Goal: Task Accomplishment & Management: Use online tool/utility

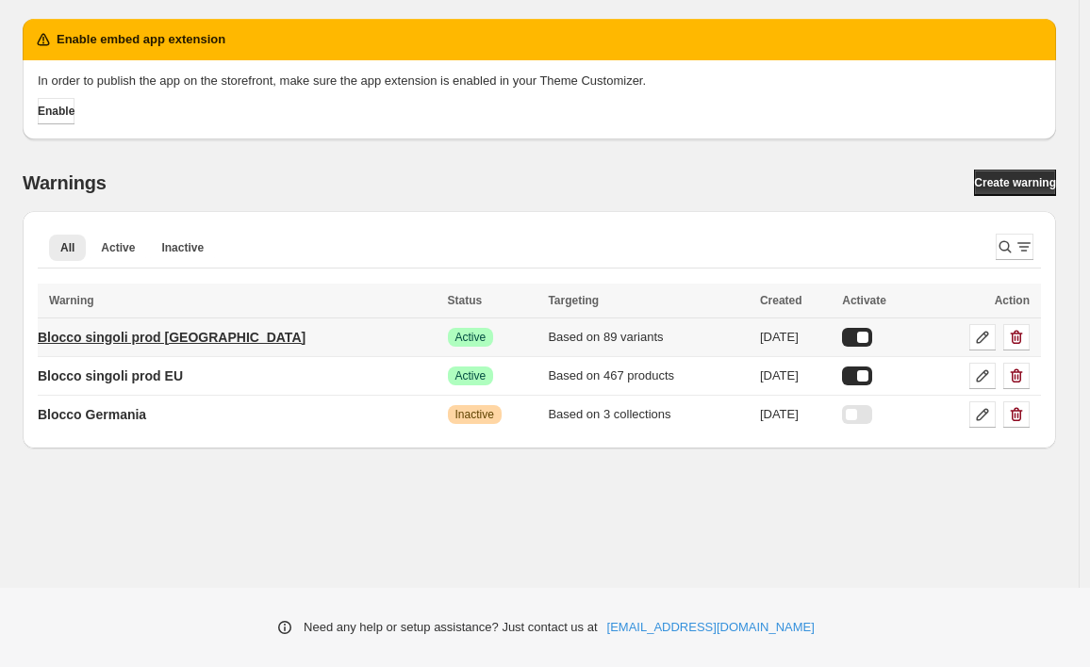
click at [198, 328] on p "Blocco singoli prod [GEOGRAPHIC_DATA]" at bounding box center [172, 337] width 268 height 19
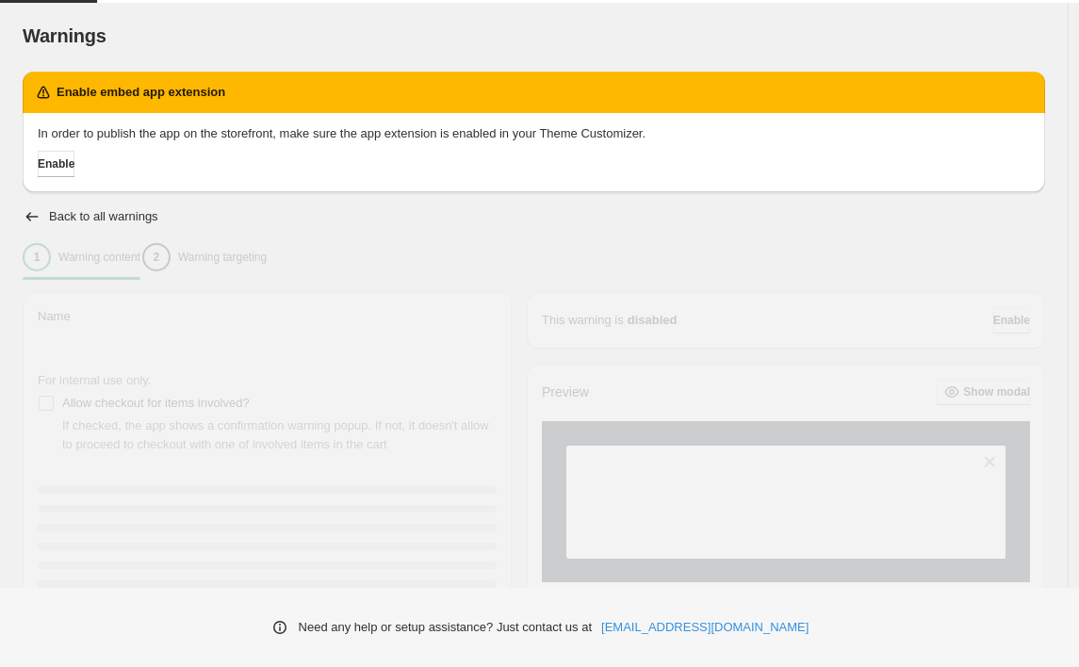
type input "**********"
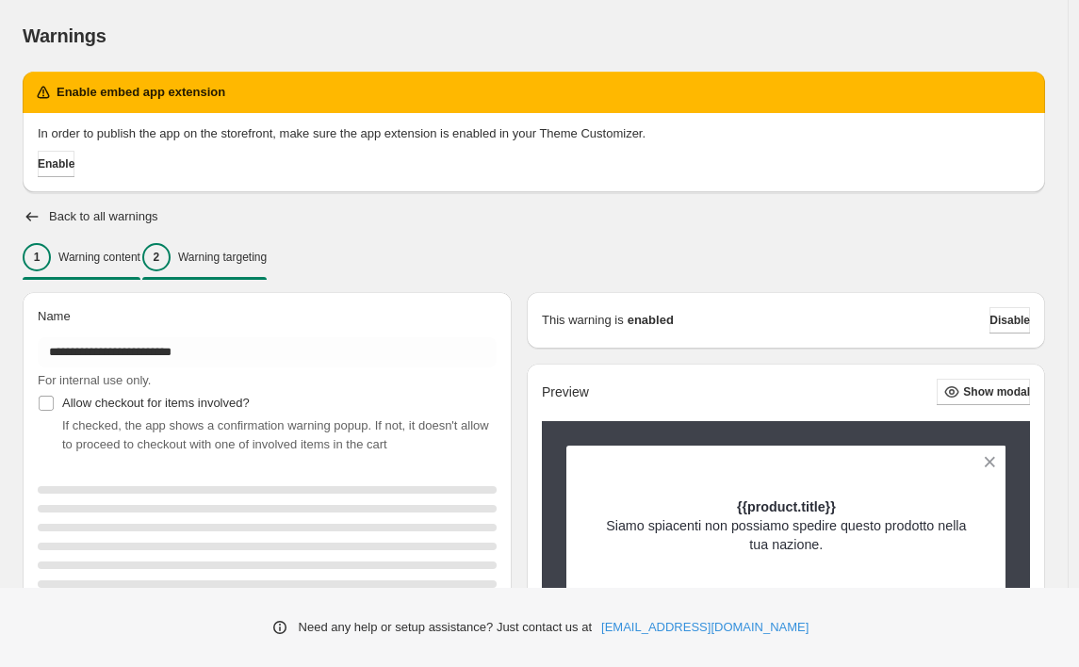
click at [267, 260] on p "Warning targeting" at bounding box center [222, 257] width 89 height 15
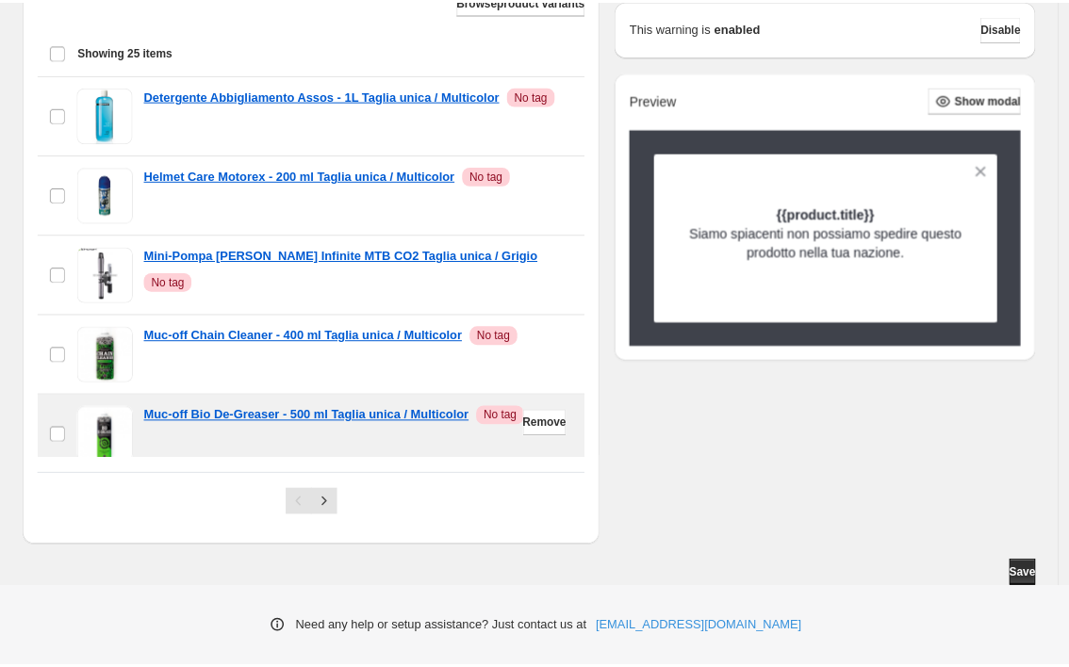
scroll to position [720, 0]
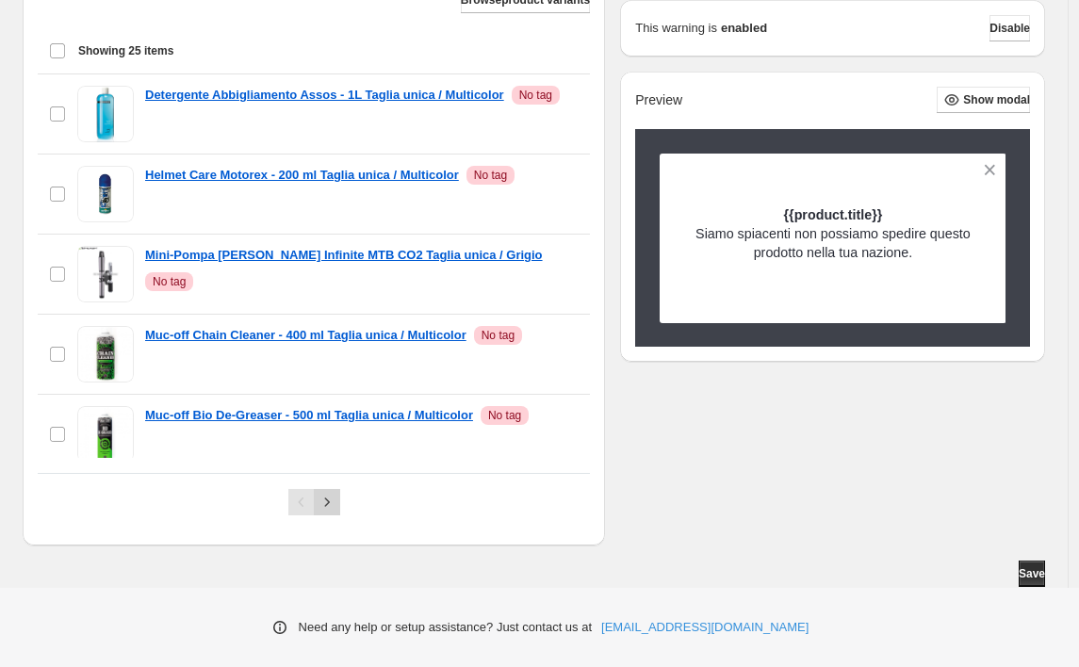
click at [337, 498] on icon "Next" at bounding box center [327, 502] width 19 height 19
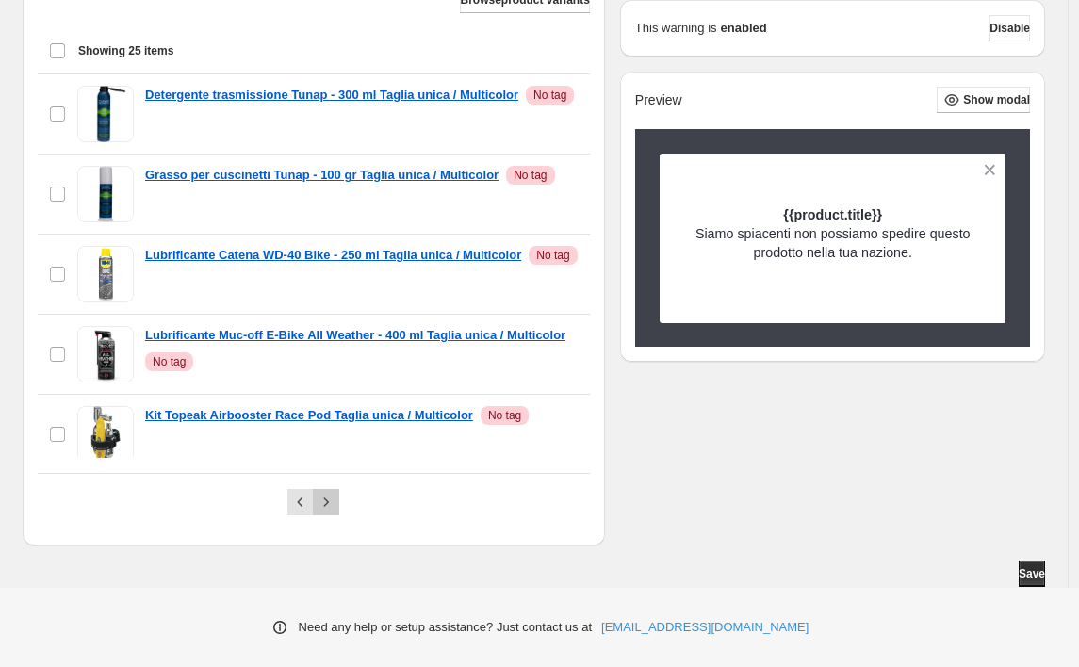
click at [336, 502] on icon "Next" at bounding box center [326, 502] width 19 height 19
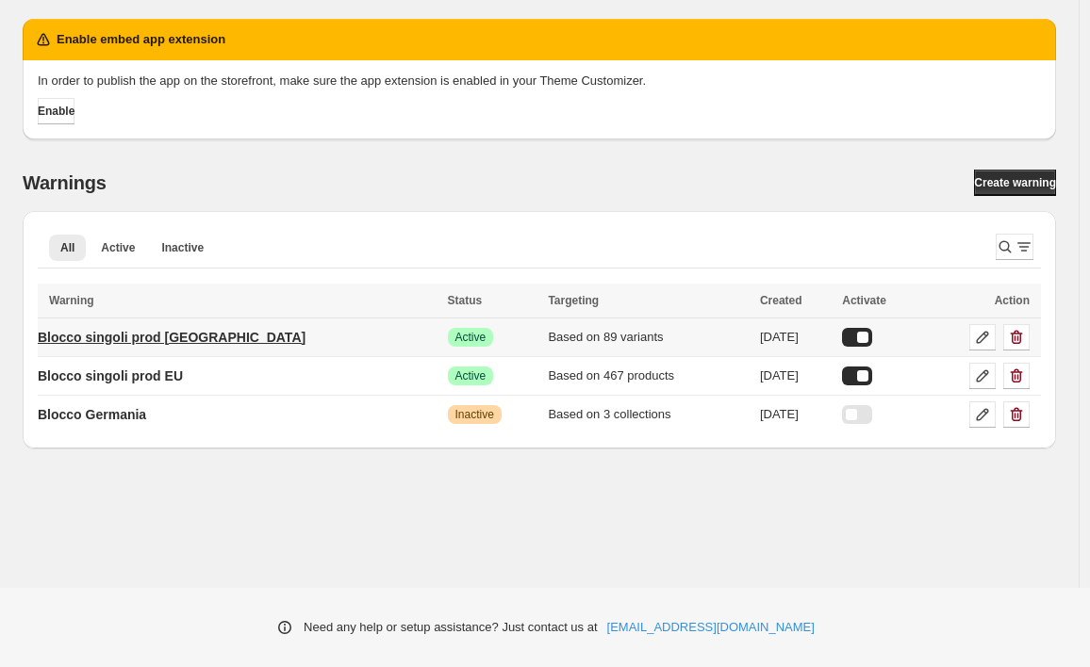
click at [177, 345] on p "Blocco singoli prod [GEOGRAPHIC_DATA]" at bounding box center [172, 337] width 268 height 19
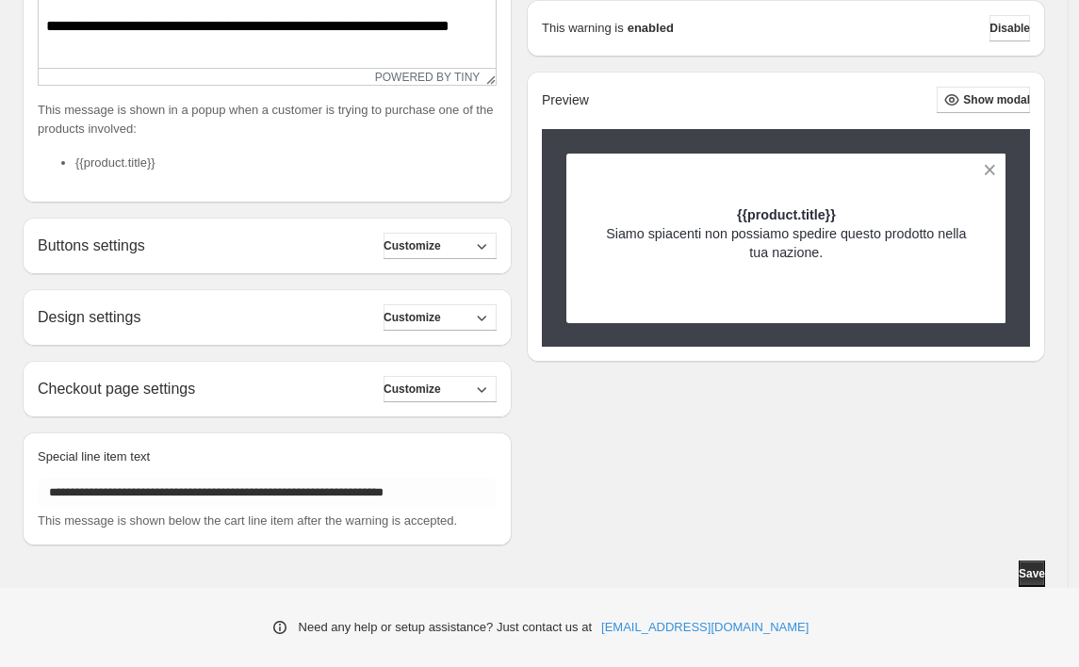
scroll to position [125, 0]
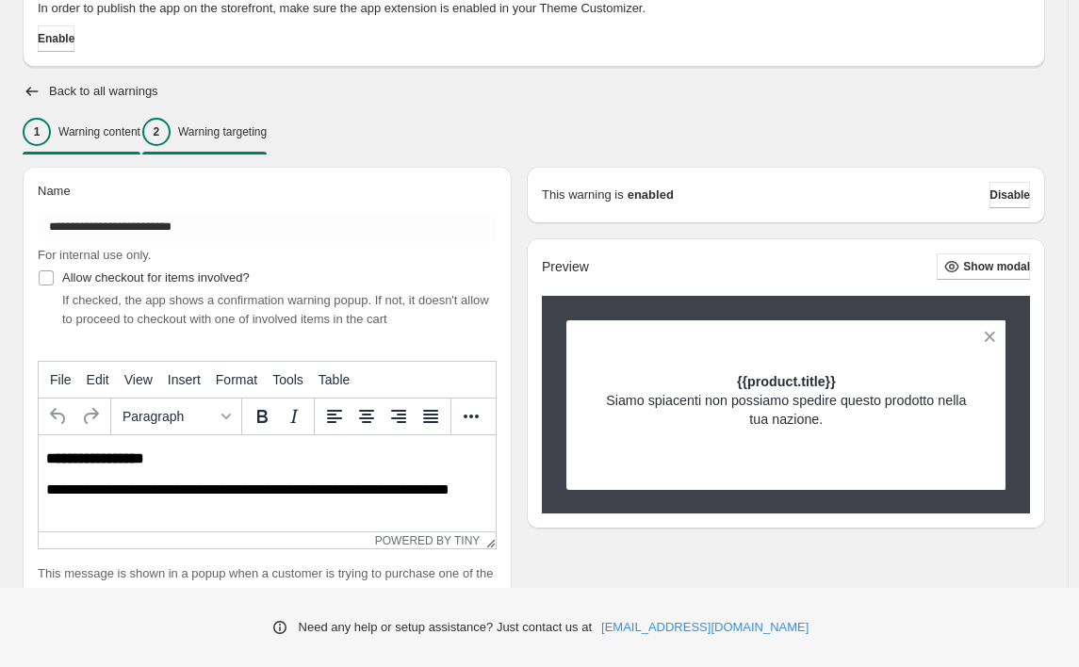
click at [232, 140] on div "2 Warning targeting" at bounding box center [204, 132] width 124 height 28
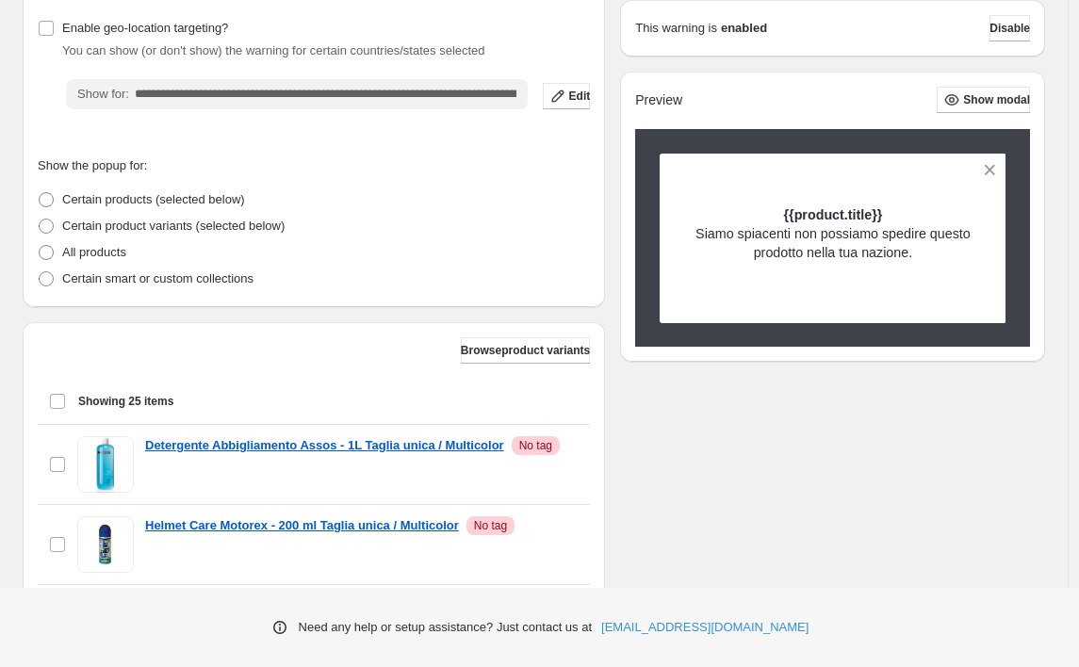
scroll to position [720, 0]
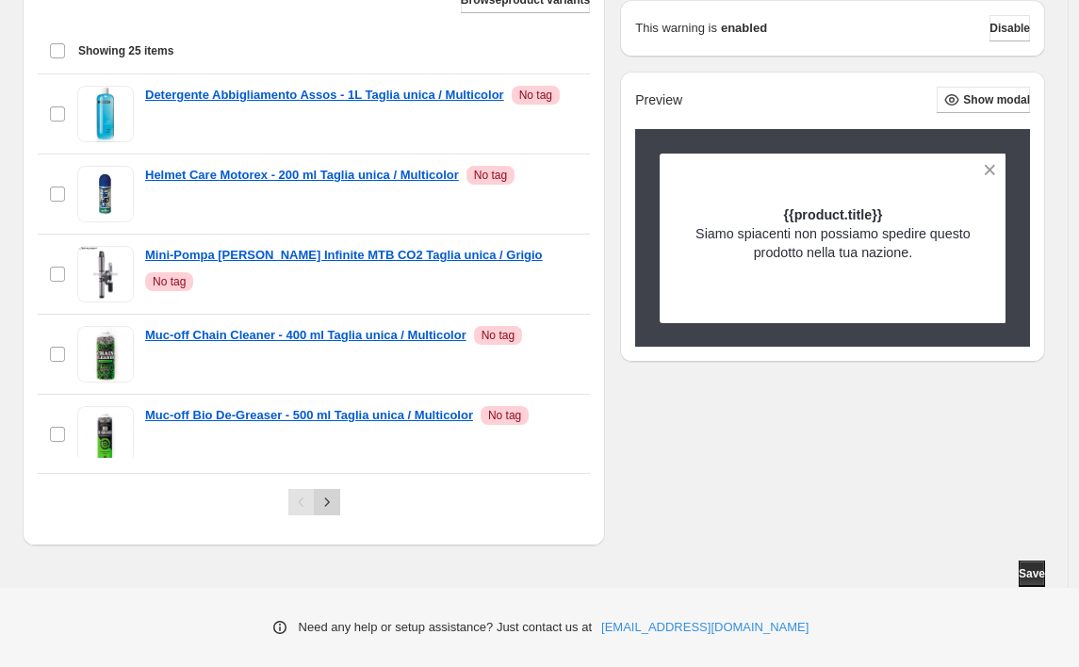
click at [335, 501] on icon "Next" at bounding box center [327, 502] width 19 height 19
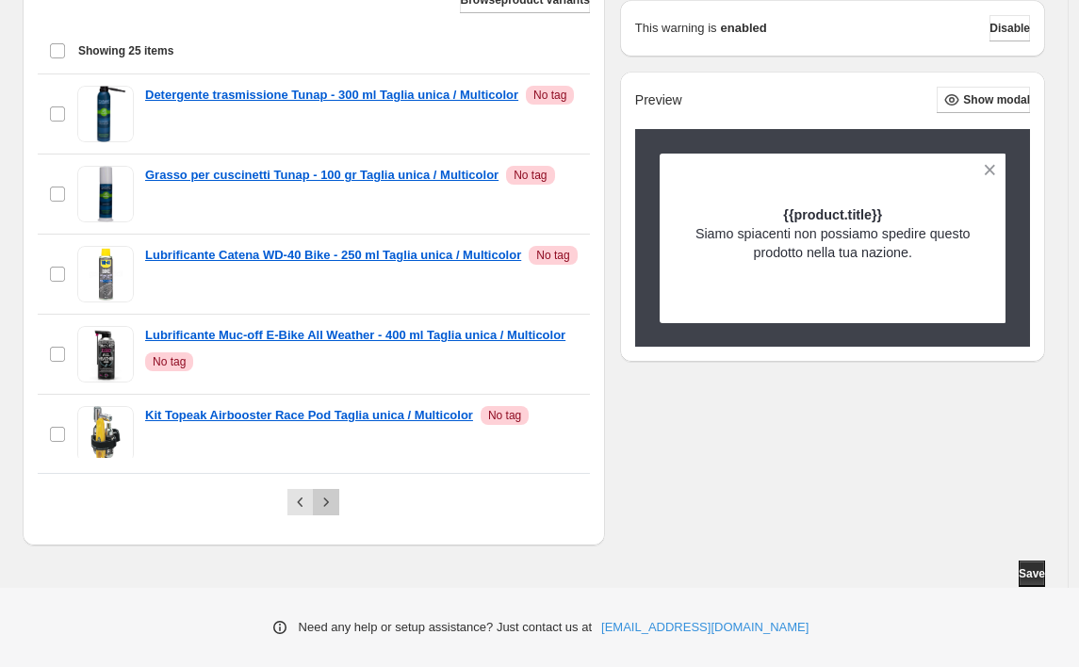
click at [335, 501] on icon "Next" at bounding box center [326, 502] width 19 height 19
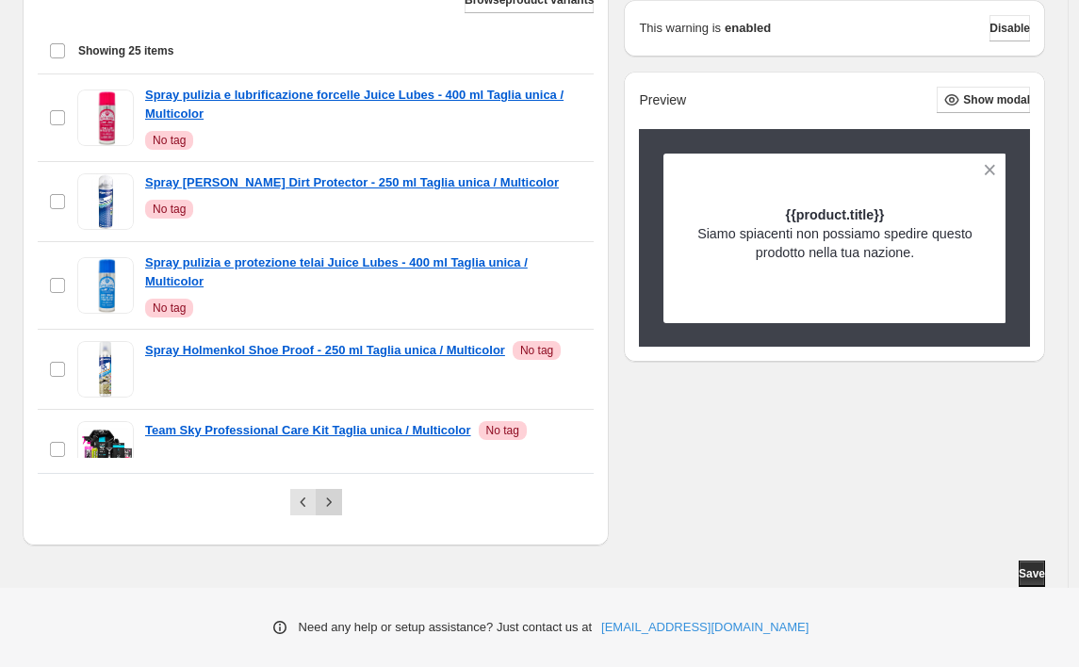
click at [335, 501] on icon "Next" at bounding box center [329, 502] width 19 height 19
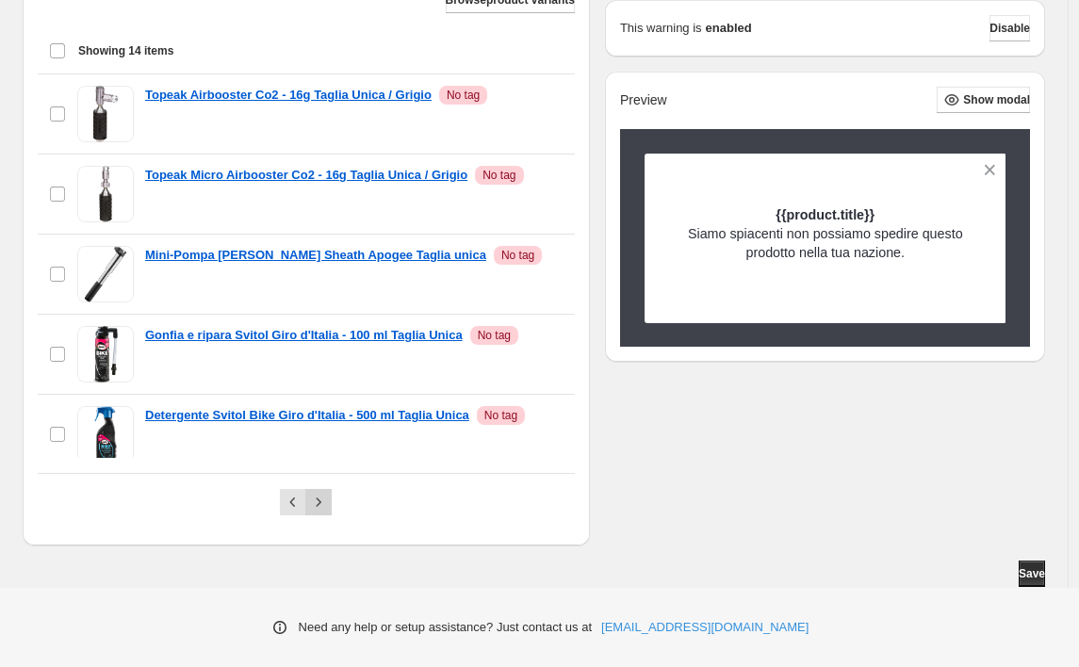
click at [332, 501] on div "Pagination" at bounding box center [318, 502] width 26 height 26
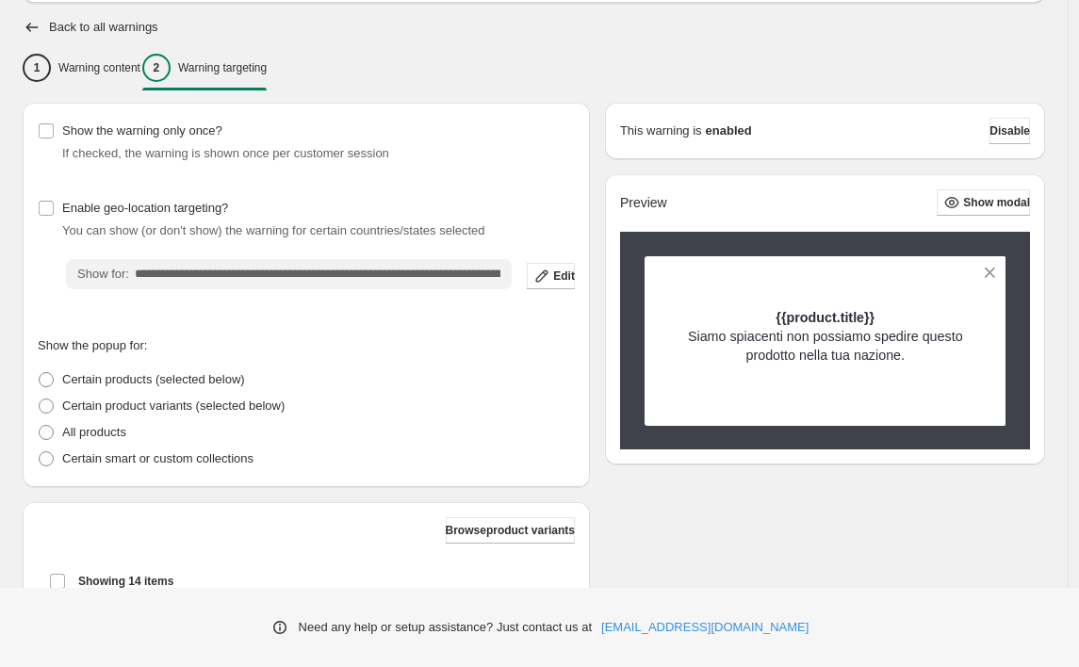
scroll to position [153, 0]
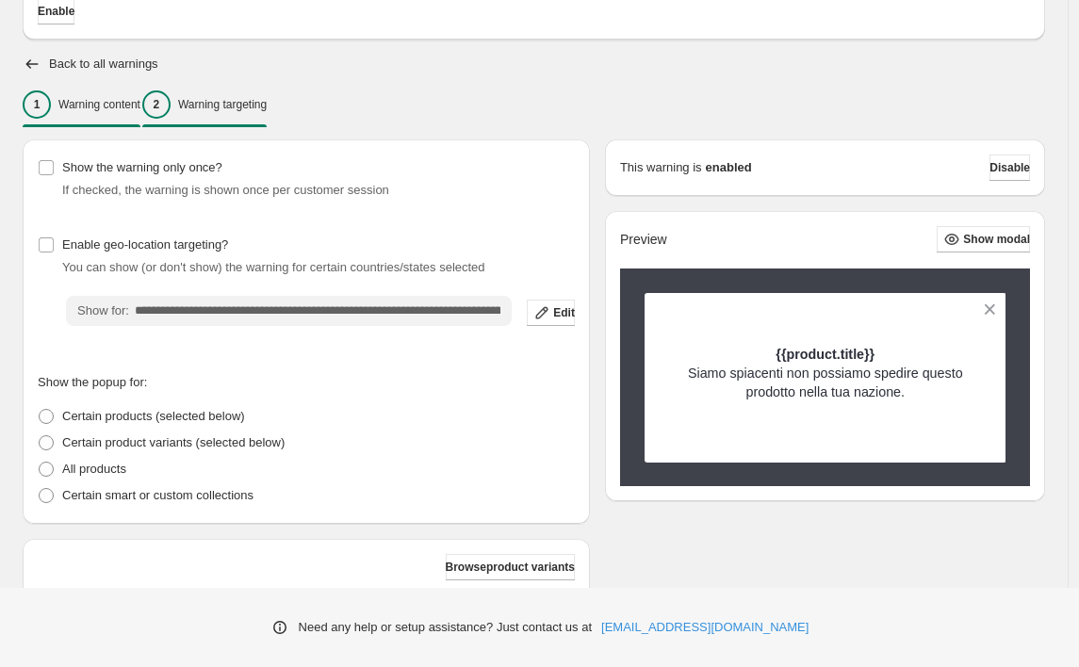
click at [80, 98] on p "Warning content" at bounding box center [99, 104] width 82 height 15
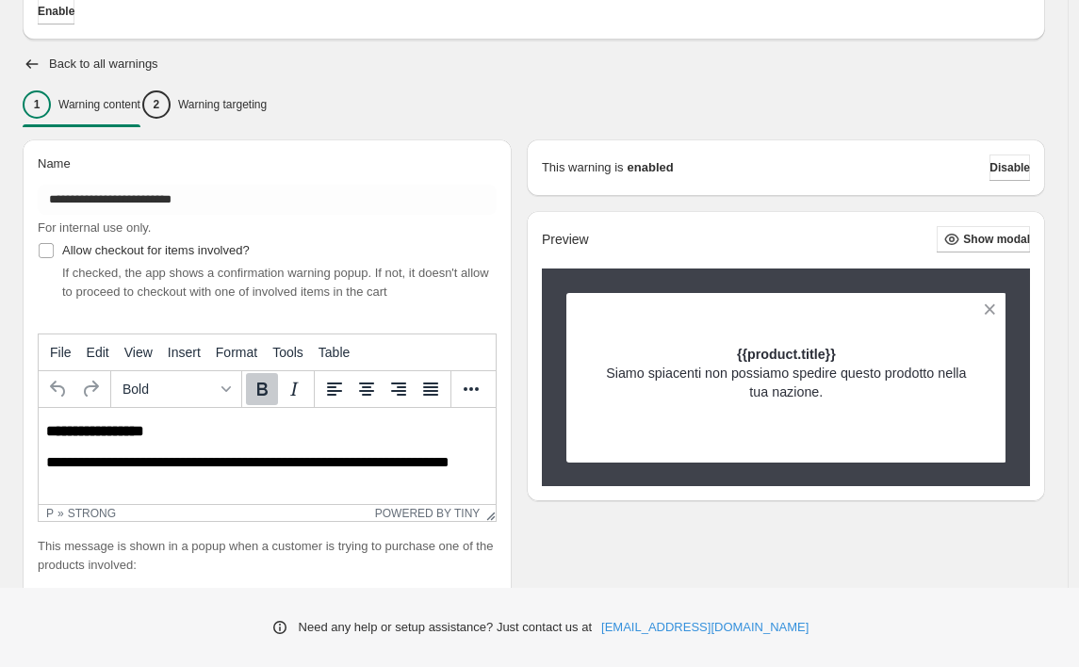
scroll to position [0, 0]
click at [33, 56] on icon "button" at bounding box center [32, 64] width 19 height 19
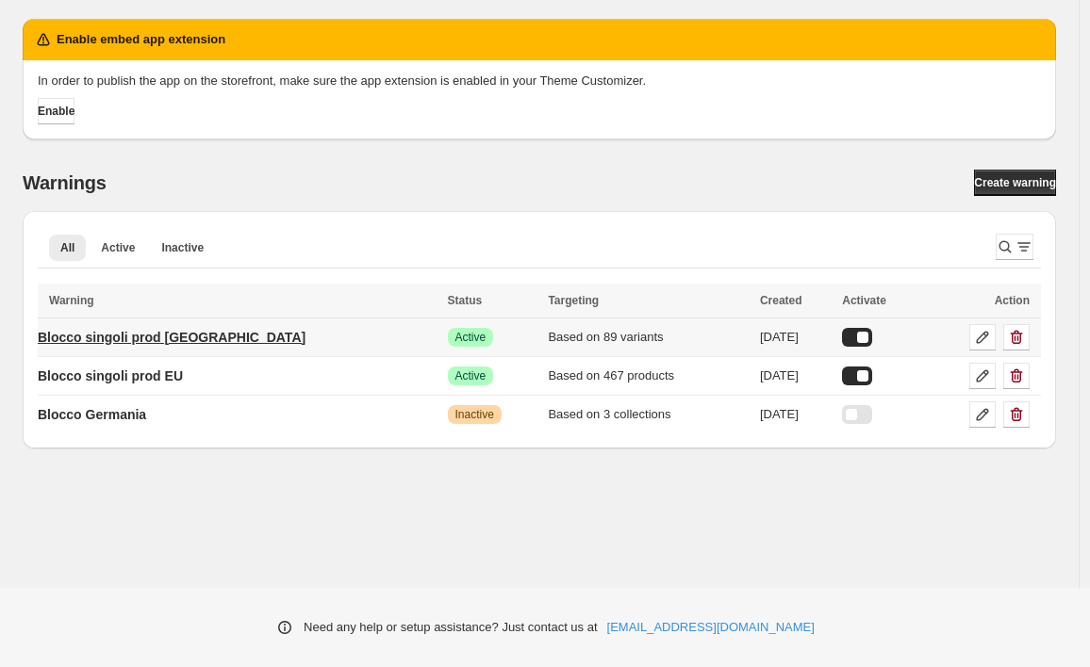
click at [195, 340] on p "Blocco singoli prod [GEOGRAPHIC_DATA]" at bounding box center [172, 337] width 268 height 19
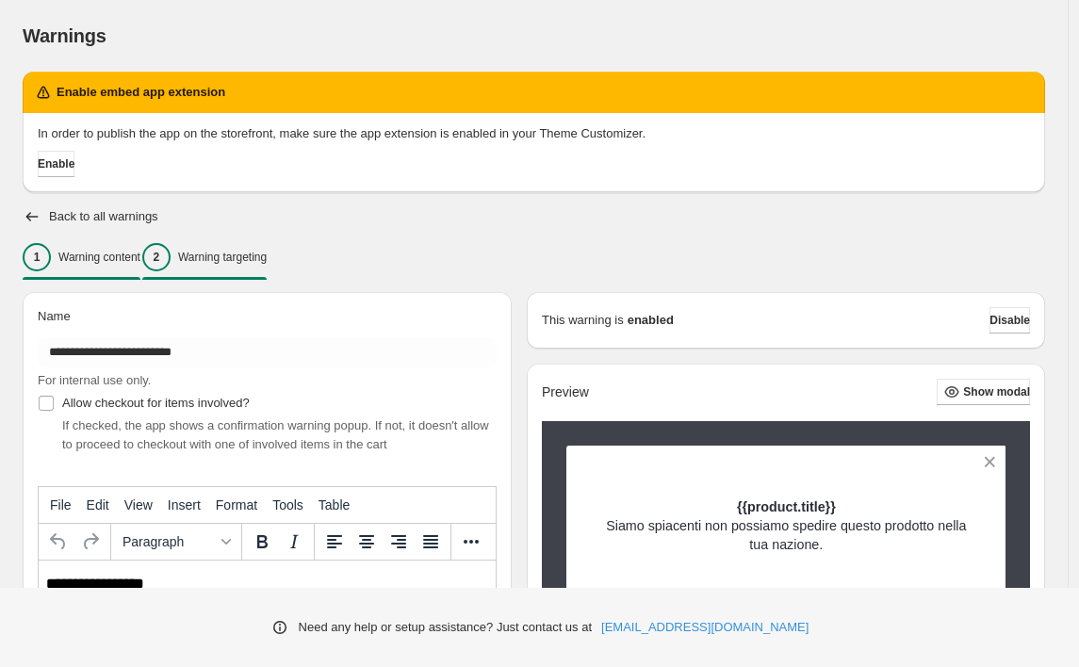
click at [221, 238] on button "2 Warning targeting" at bounding box center [204, 258] width 124 height 40
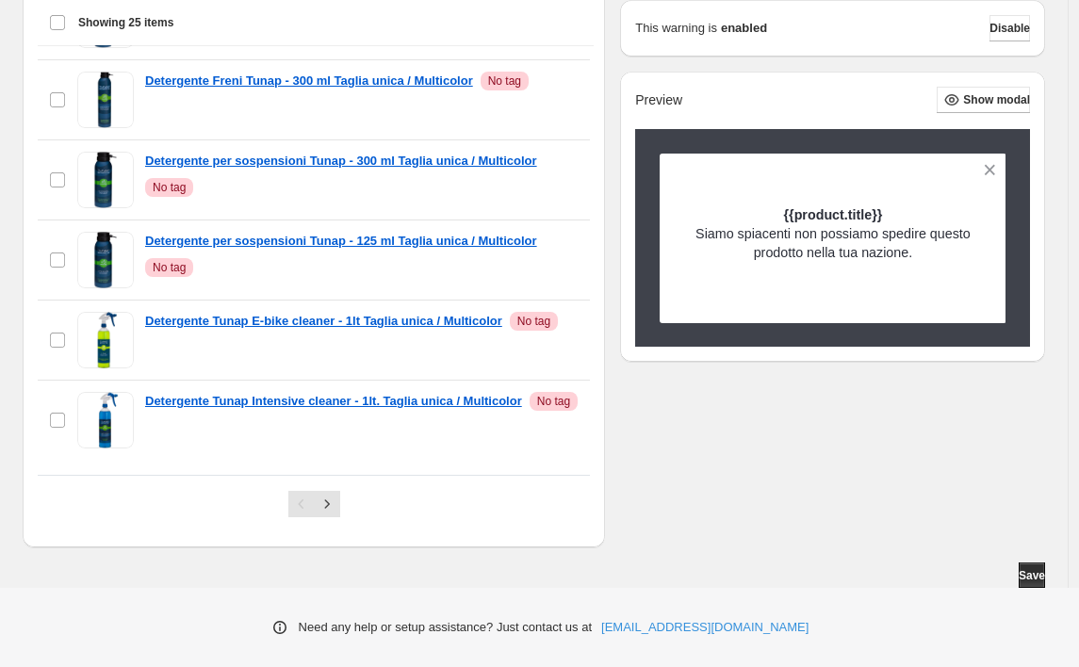
scroll to position [720, 0]
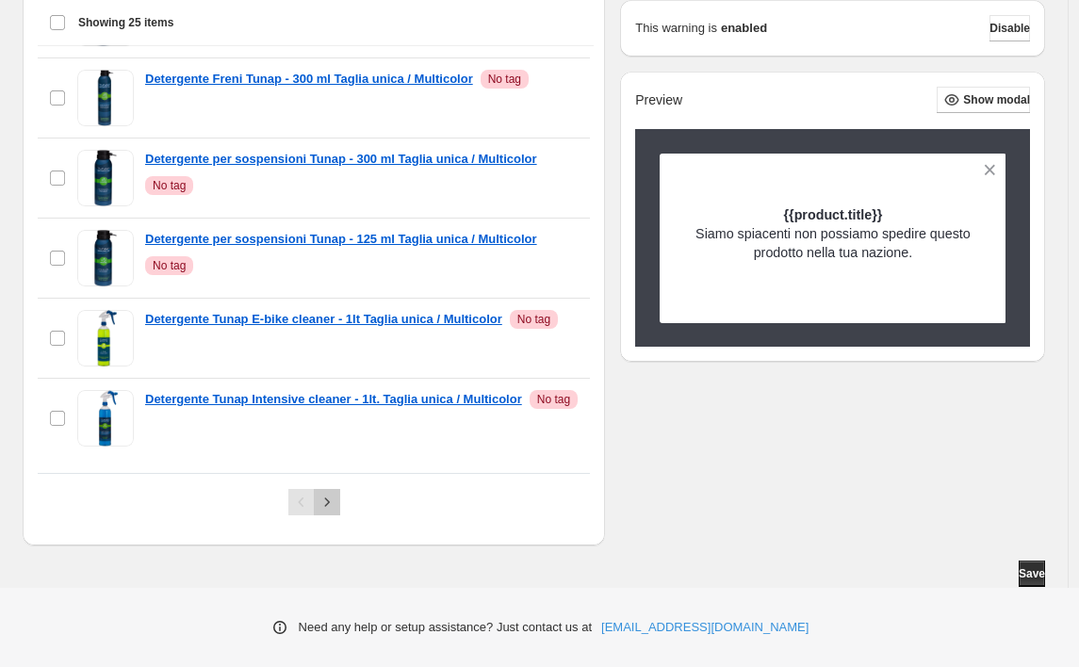
click at [336, 500] on icon "Next" at bounding box center [327, 502] width 19 height 19
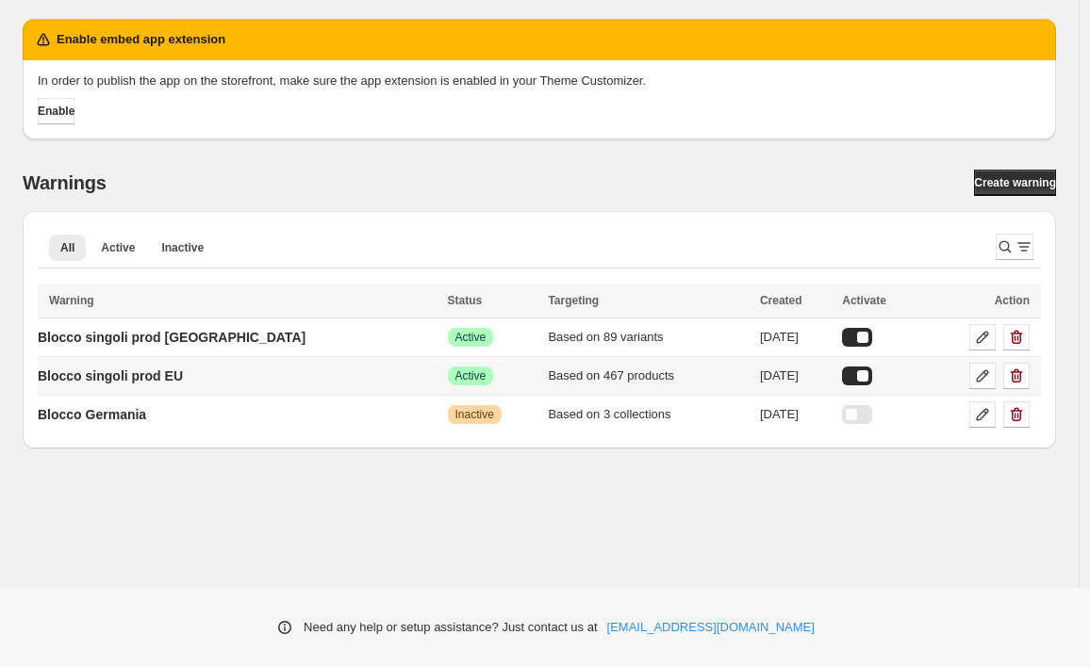
click at [842, 372] on div at bounding box center [857, 376] width 30 height 19
click at [842, 338] on div at bounding box center [857, 337] width 30 height 19
